Goal: Task Accomplishment & Management: Manage account settings

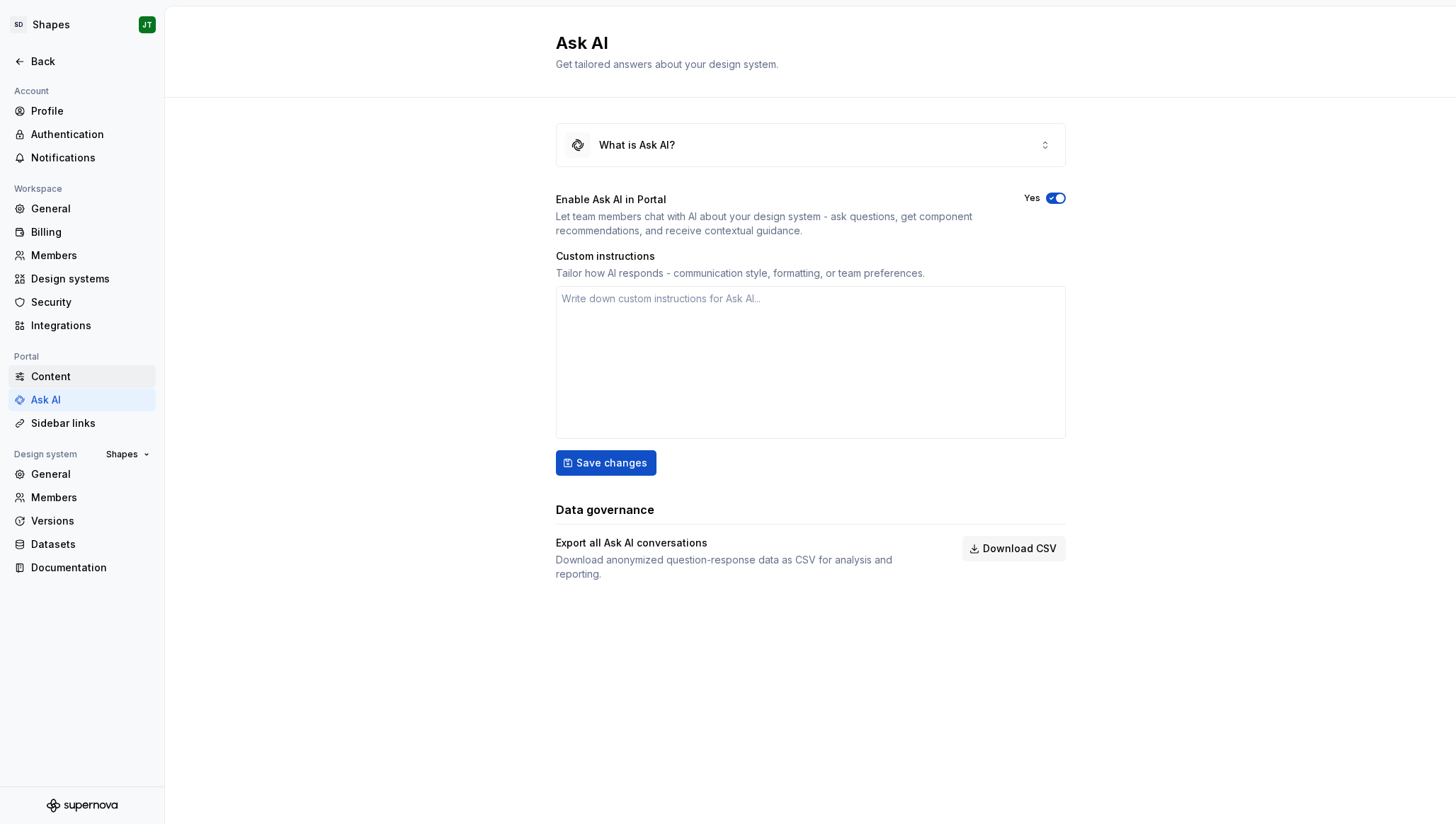
click at [107, 387] on div "Content" at bounding box center [82, 376] width 147 height 22
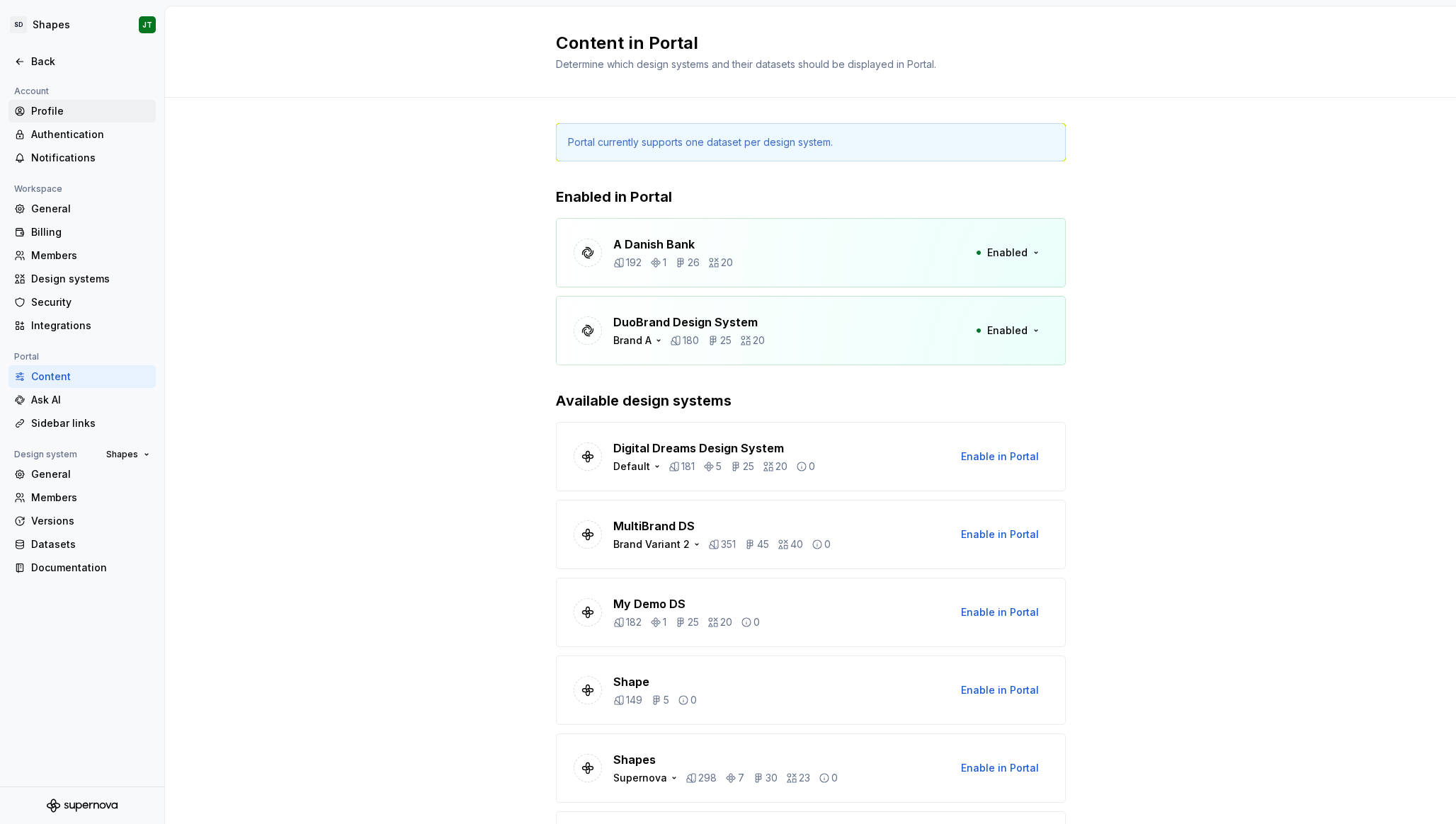
click at [52, 110] on div "Profile" at bounding box center [90, 111] width 119 height 14
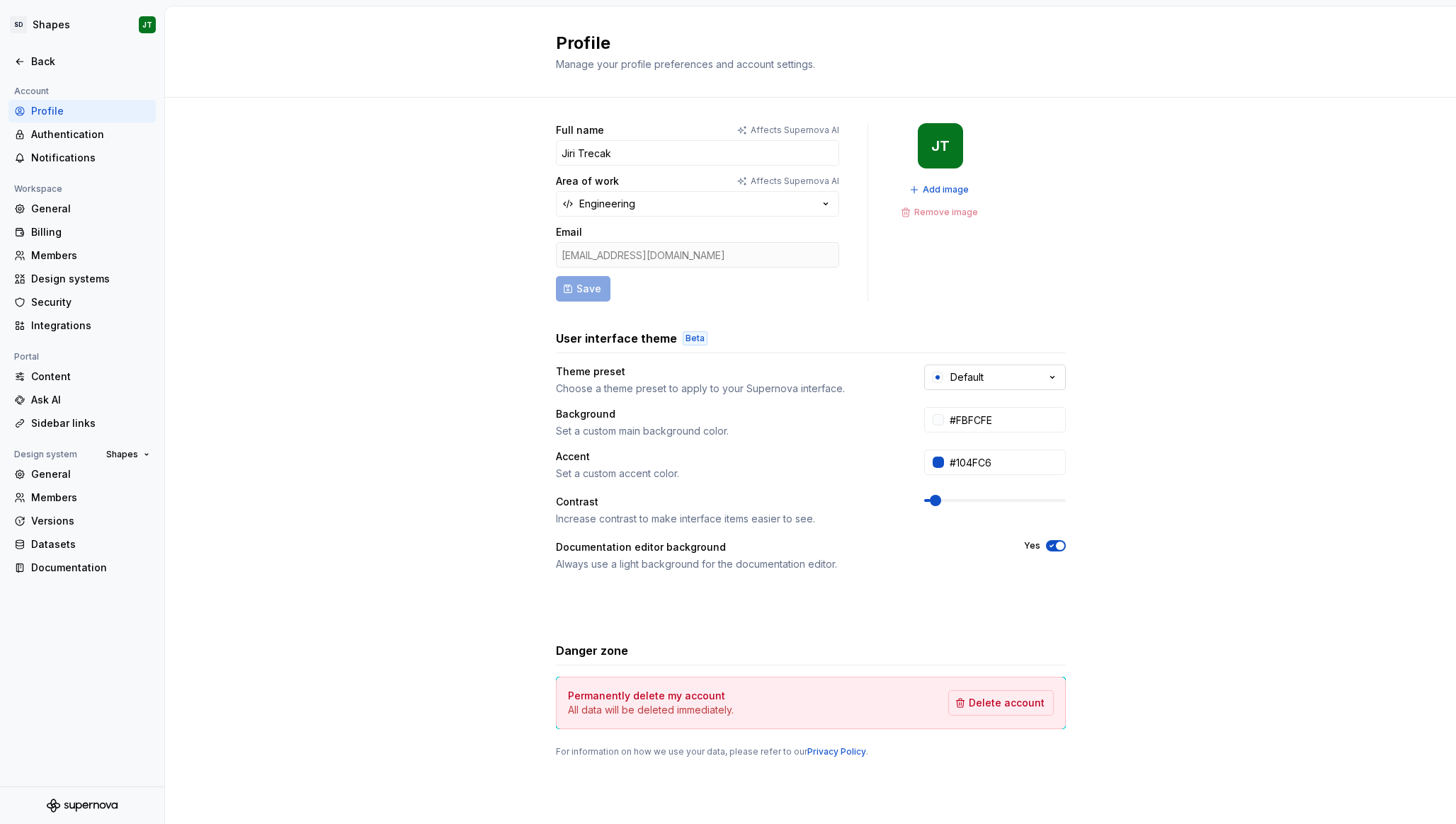
click at [1004, 369] on button "Default" at bounding box center [995, 377] width 142 height 25
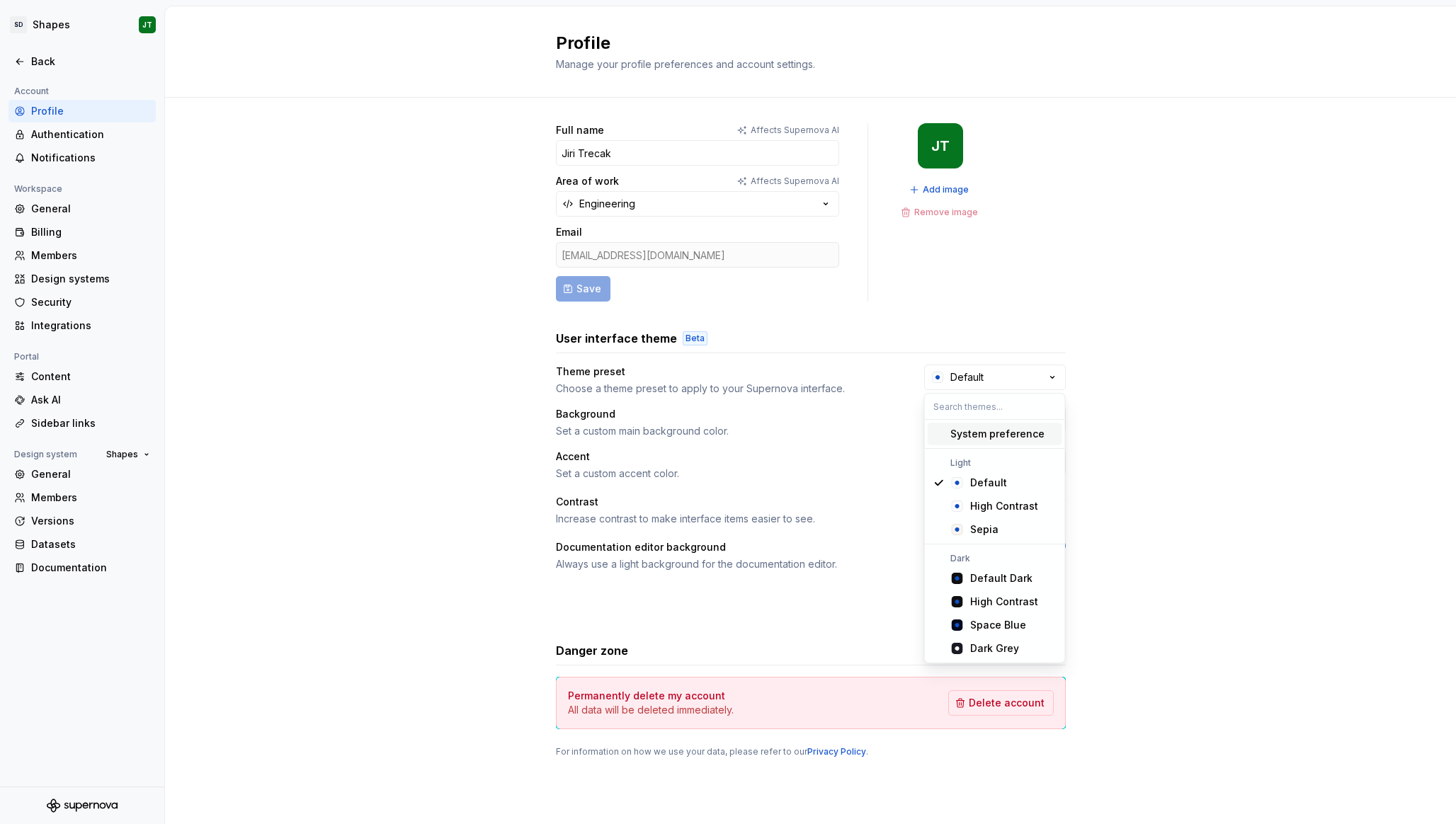
click at [1084, 251] on div "Full name Affects Supernova AI Jiri Trecak Area of work Affects Supernova AI En…" at bounding box center [810, 454] width 1291 height 713
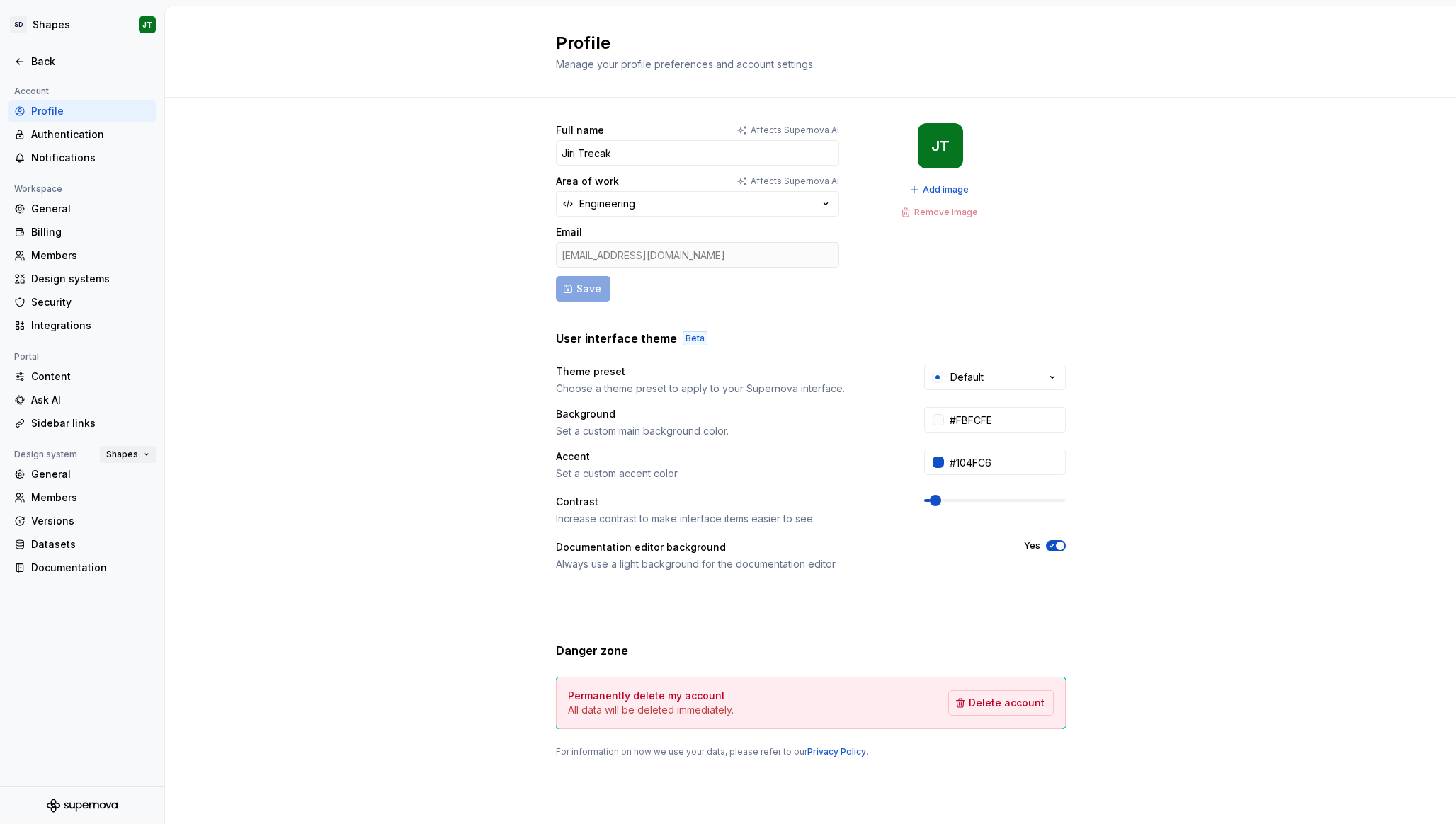
click at [132, 453] on span "Shapes" at bounding box center [122, 454] width 32 height 11
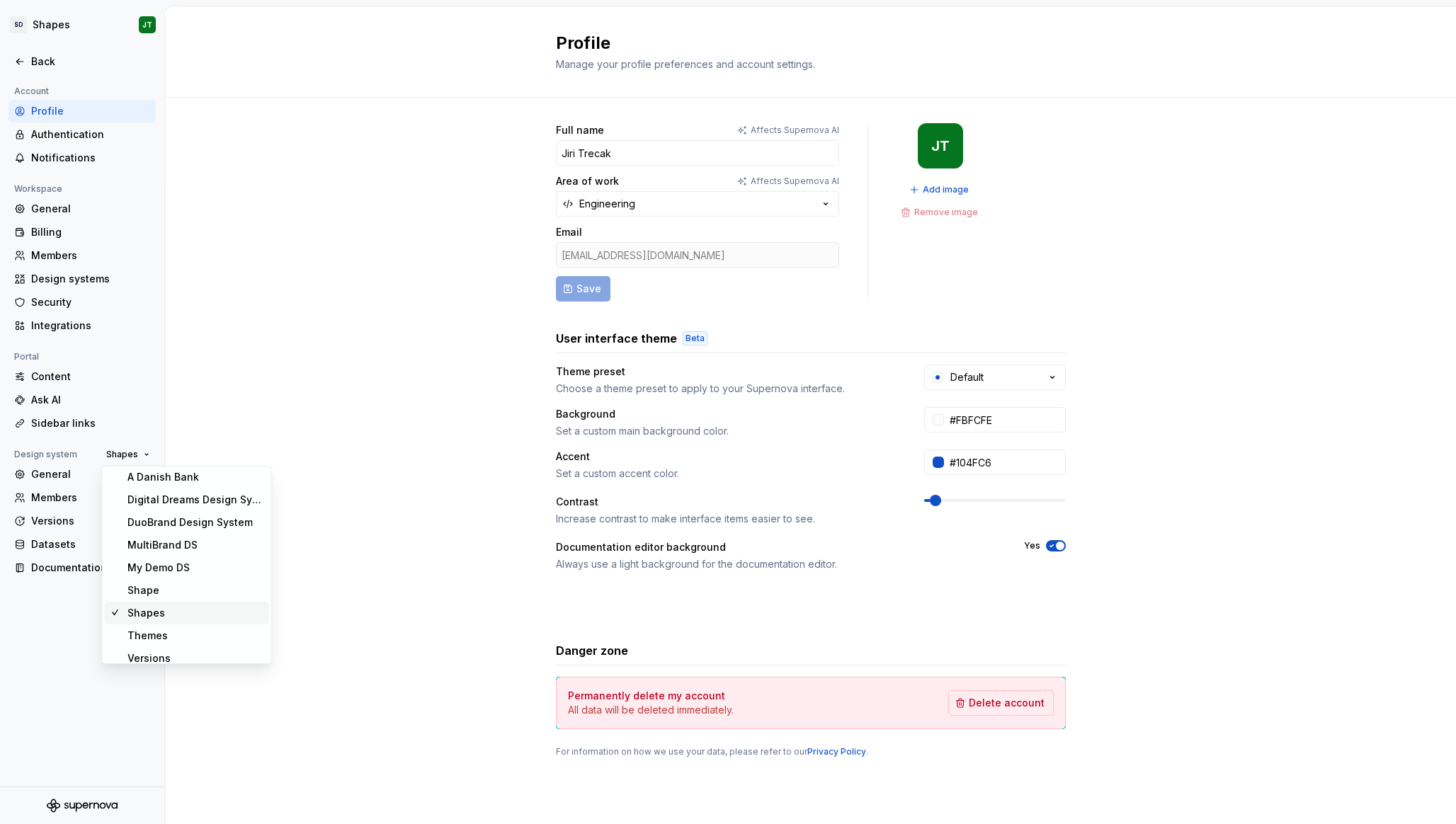
click at [299, 437] on div "Full name Affects Supernova AI Jiri Trecak Area of work Affects Supernova AI En…" at bounding box center [810, 454] width 1291 height 713
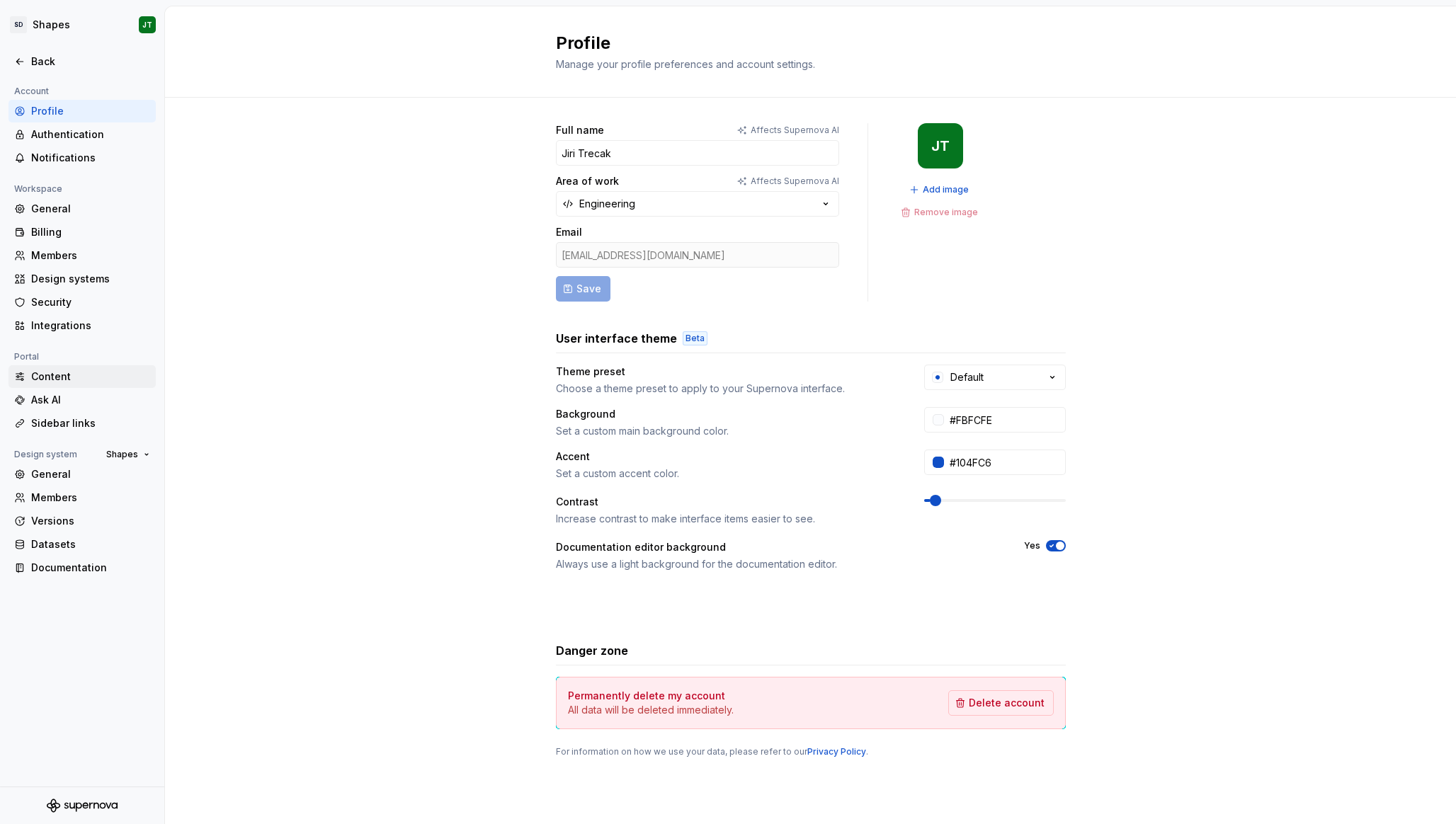
click at [57, 383] on div "Content" at bounding box center [90, 377] width 119 height 14
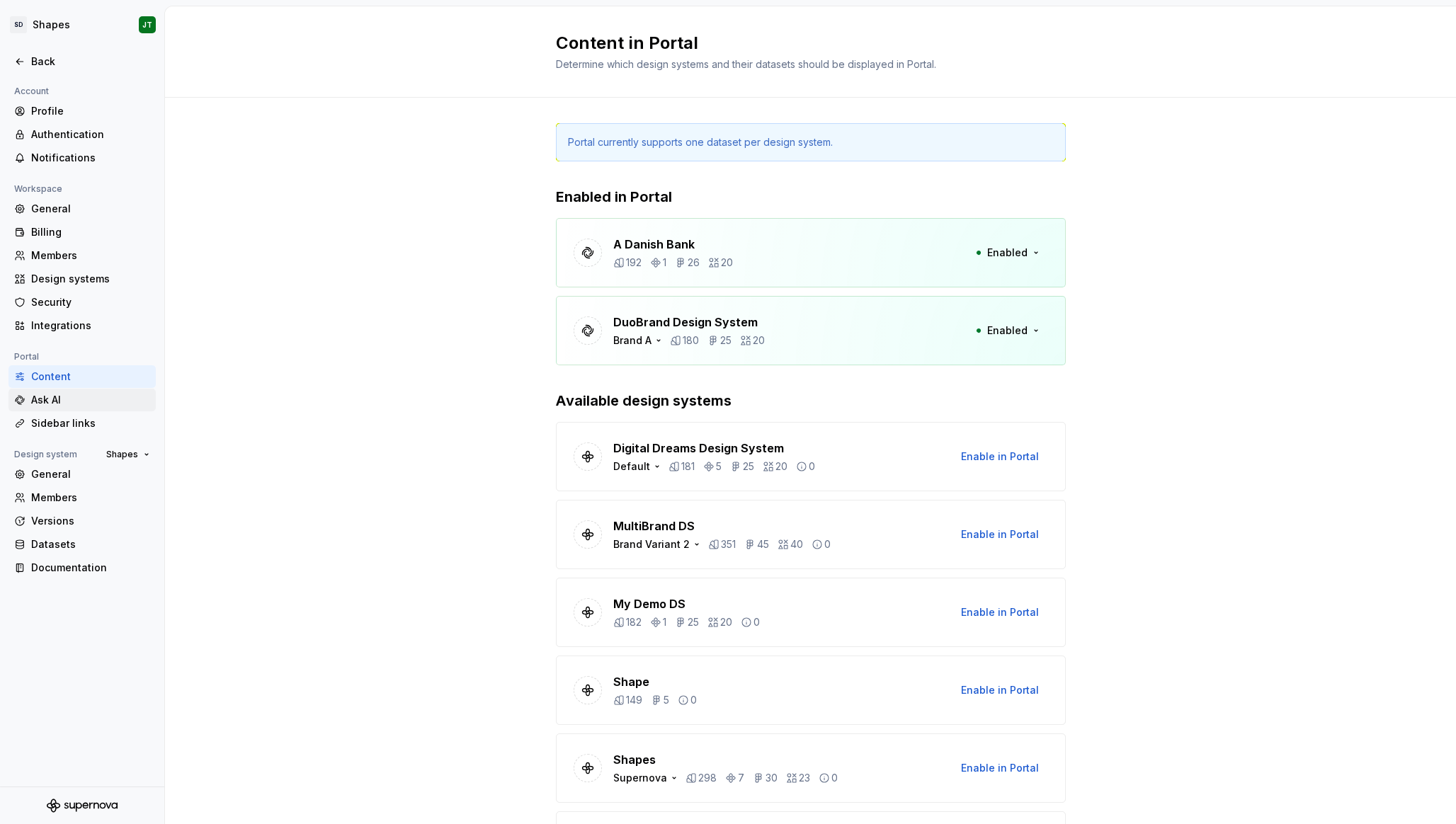
click at [73, 402] on div "Ask AI" at bounding box center [90, 400] width 119 height 14
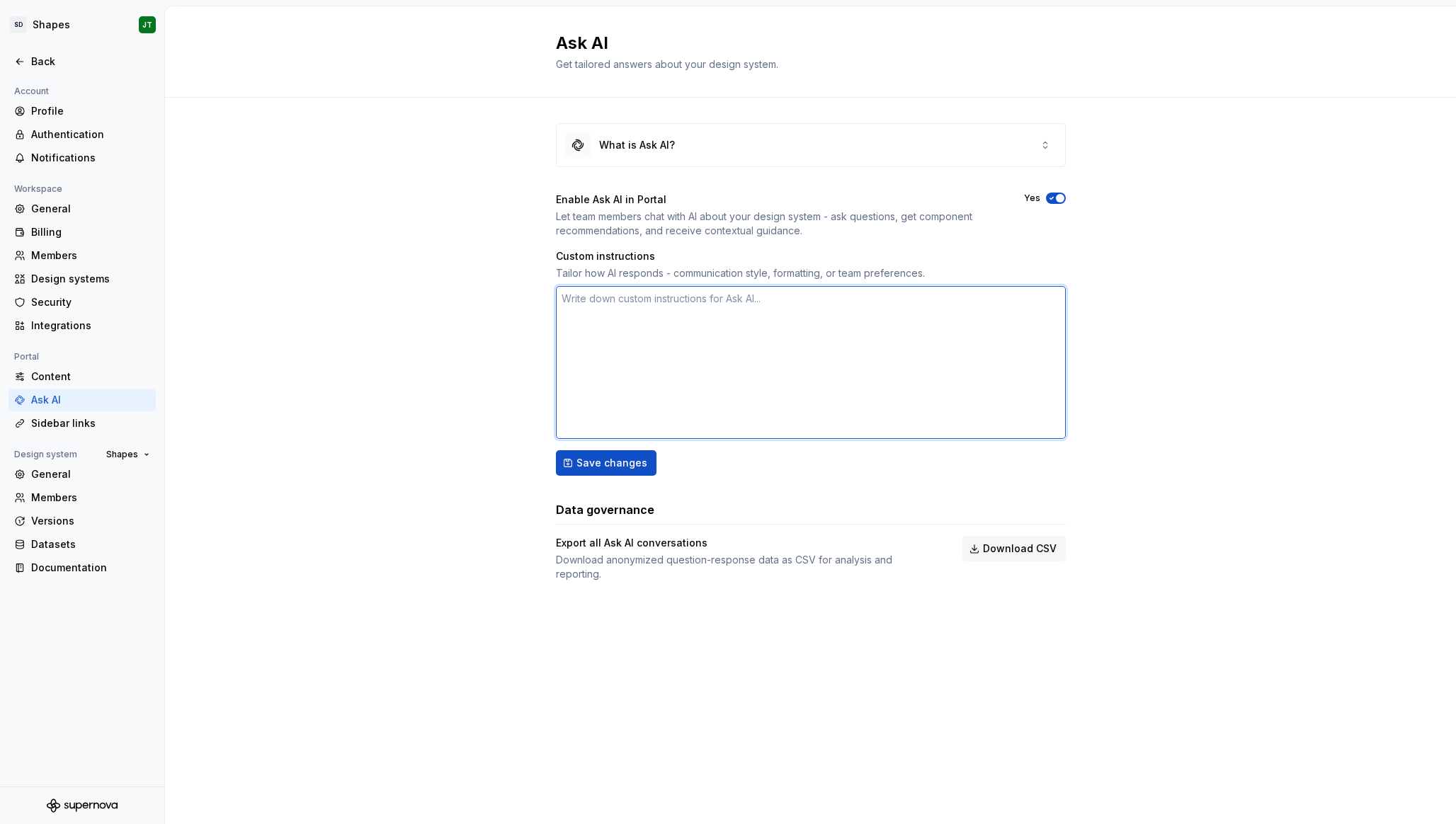
click at [648, 350] on textarea at bounding box center [811, 362] width 510 height 153
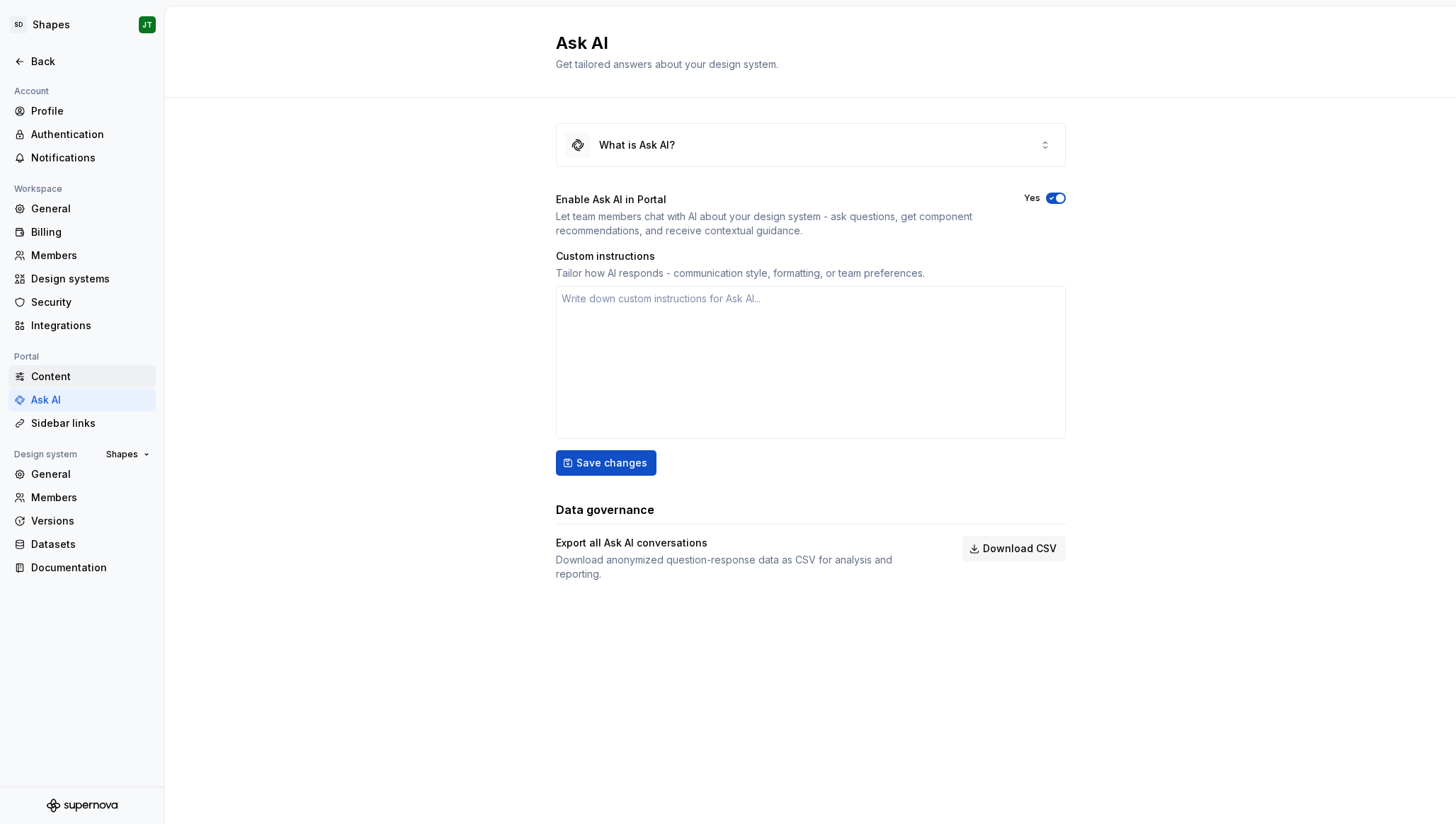
click at [74, 377] on div "Content" at bounding box center [90, 377] width 119 height 14
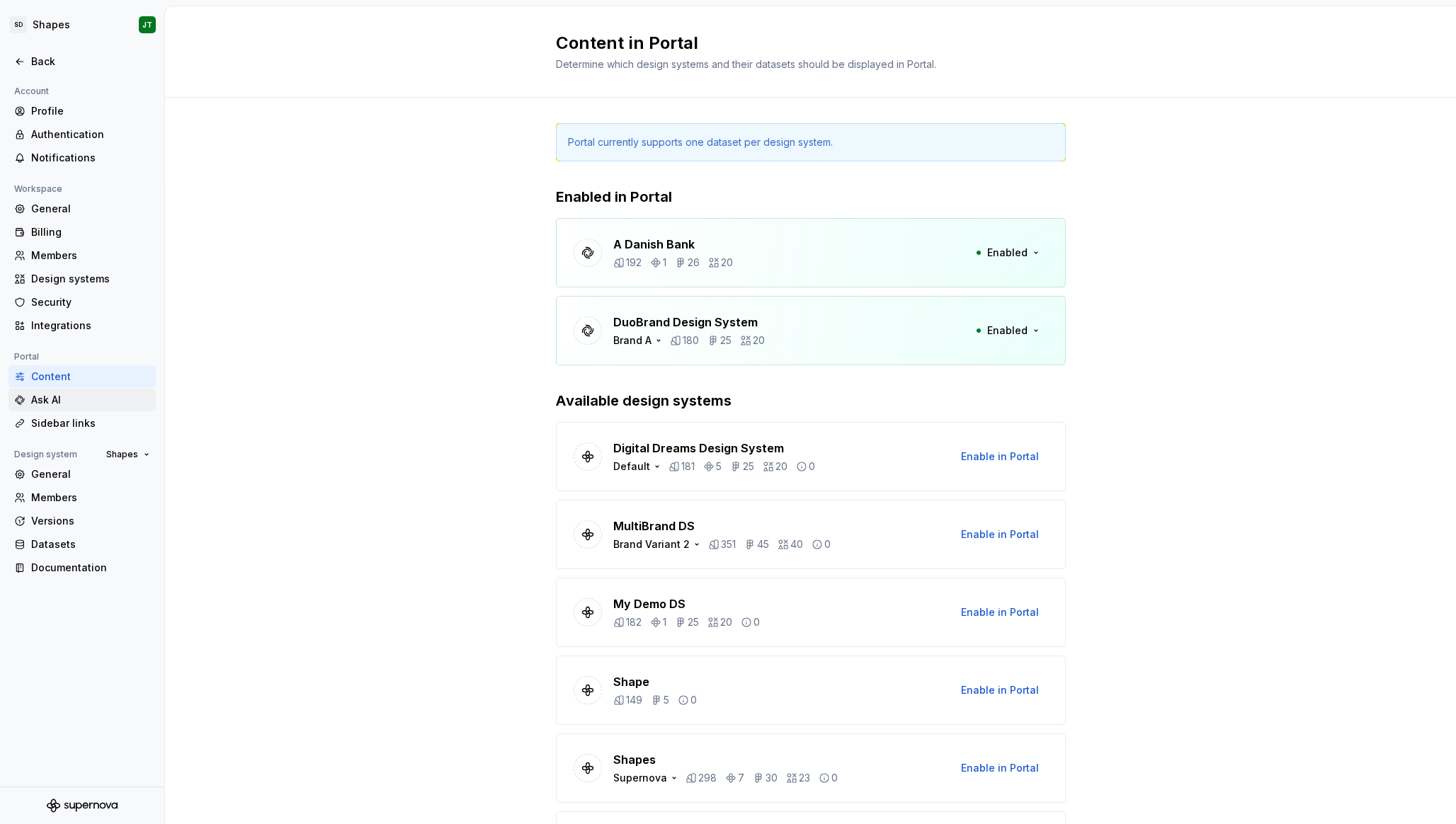
click at [75, 389] on div "Ask AI" at bounding box center [82, 400] width 147 height 22
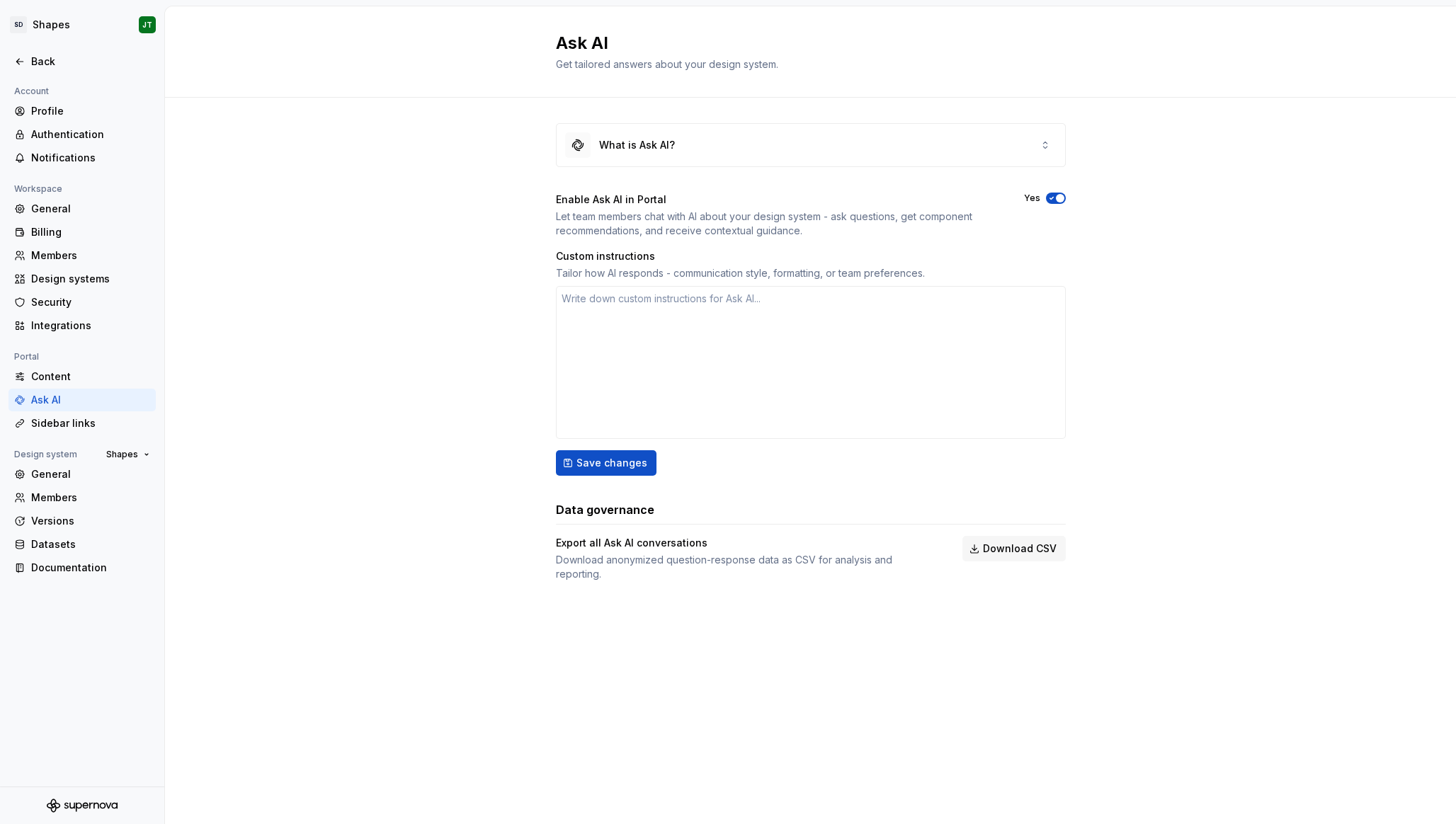
type textarea "*"
click at [471, 340] on div "What is Ask AI? Enable Ask AI in Portal Let team members chat with AI about you…" at bounding box center [810, 366] width 1291 height 537
click at [385, 328] on div "What is Ask AI? Enable Ask AI in Portal Let team members chat with AI about you…" at bounding box center [810, 366] width 1291 height 537
click at [49, 371] on div "Content" at bounding box center [90, 377] width 119 height 14
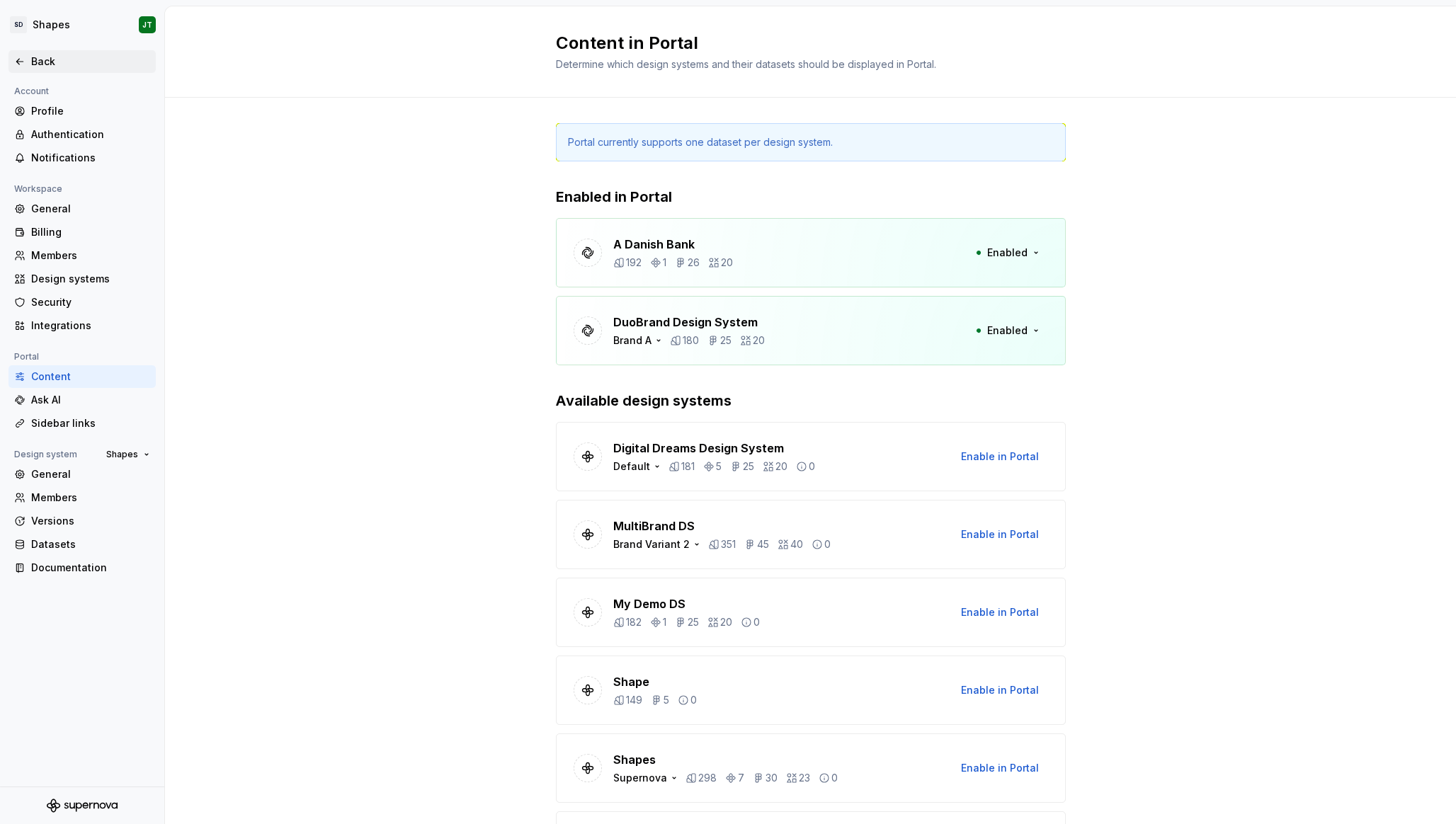
click at [29, 64] on div "Back" at bounding box center [82, 62] width 136 height 14
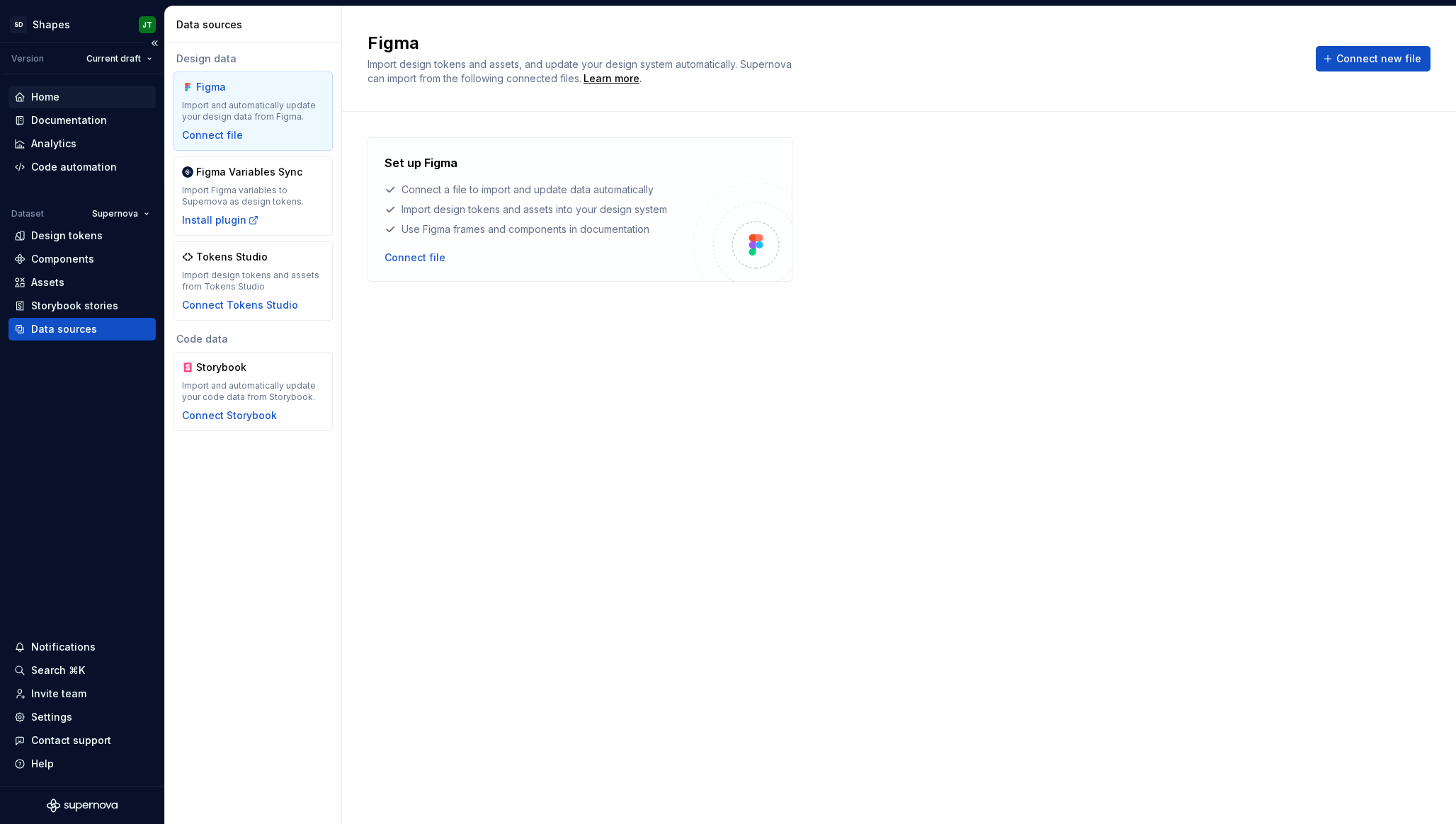
click at [56, 91] on div "Home" at bounding box center [45, 97] width 29 height 14
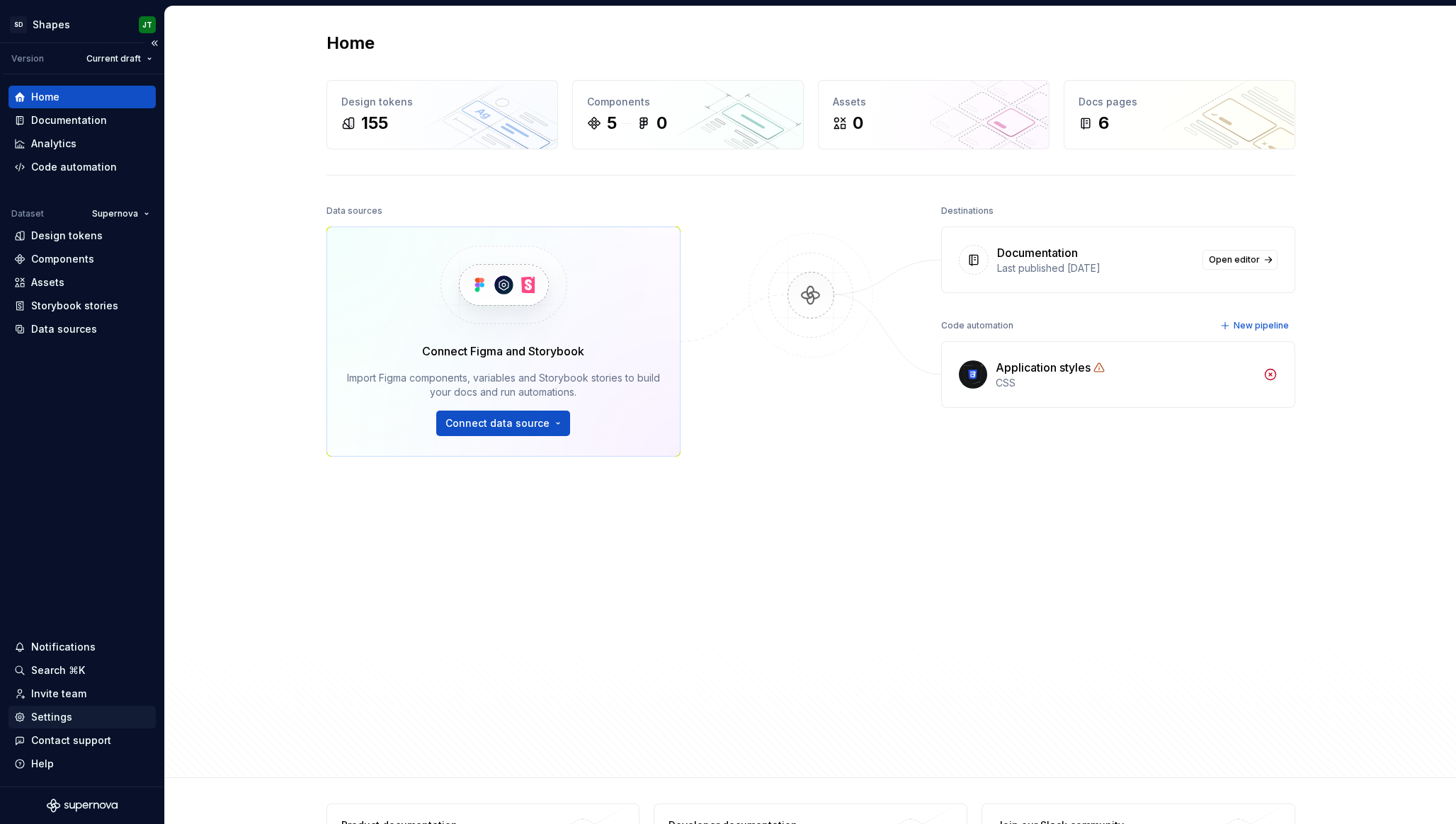
click at [56, 724] on div "Settings" at bounding box center [82, 717] width 147 height 22
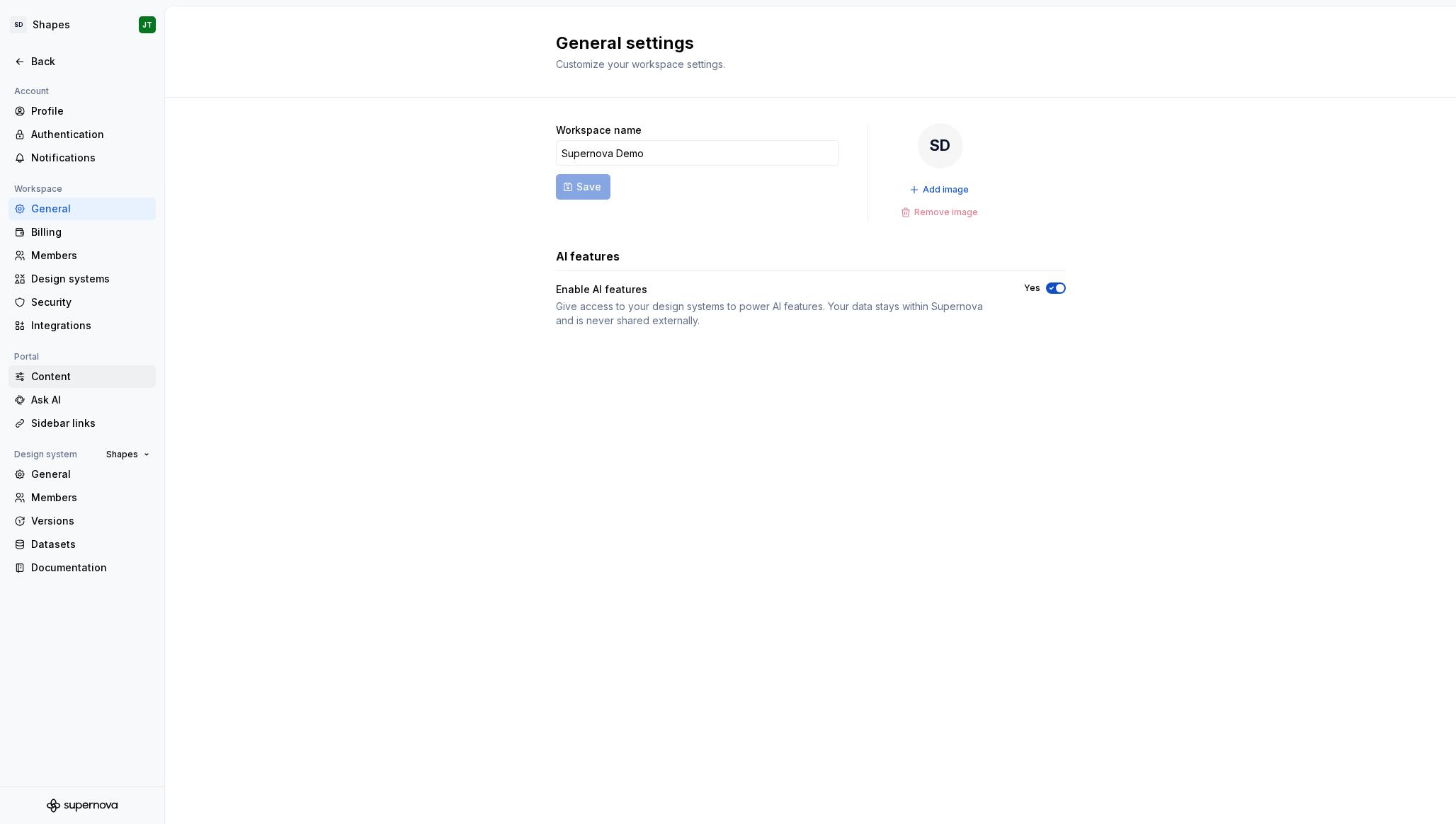
click at [55, 378] on div "Content" at bounding box center [90, 377] width 119 height 14
